Goal: Navigation & Orientation: Find specific page/section

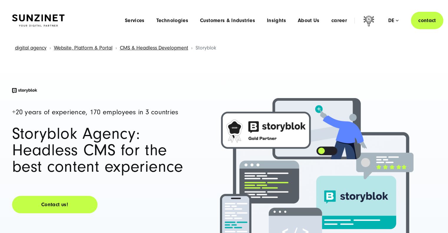
click at [372, 56] on div "+20 years of experience, 170 employees in 3 countries Storyblok Agency: Headles…" at bounding box center [224, 232] width 448 height 352
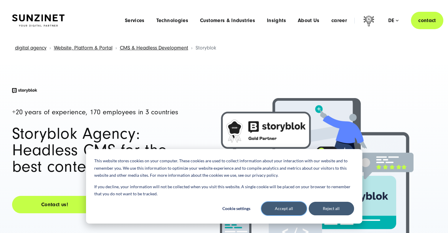
click at [291, 207] on font "Accept all" at bounding box center [284, 208] width 18 height 7
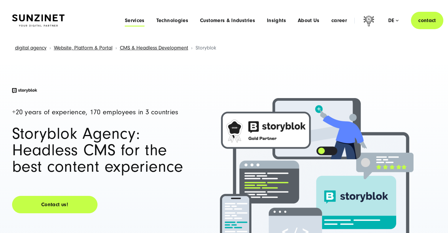
click at [136, 20] on font "Services" at bounding box center [135, 20] width 20 height 6
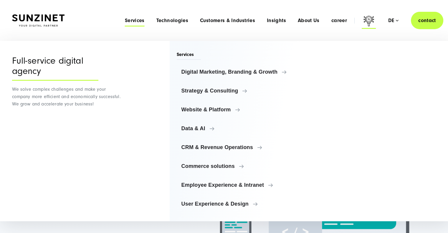
click at [370, 19] on icon at bounding box center [369, 22] width 14 height 14
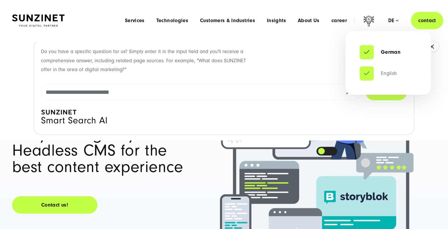
click at [389, 73] on font "English" at bounding box center [389, 73] width 16 height 6
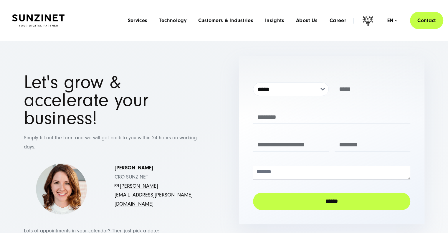
click at [36, 16] on img at bounding box center [38, 20] width 52 height 12
